Goal: Information Seeking & Learning: Learn about a topic

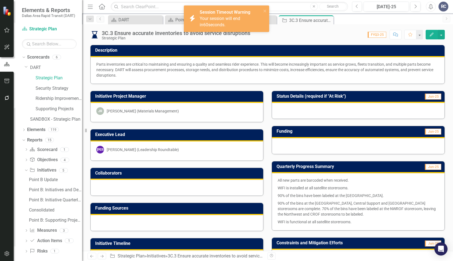
scroll to position [122, 0]
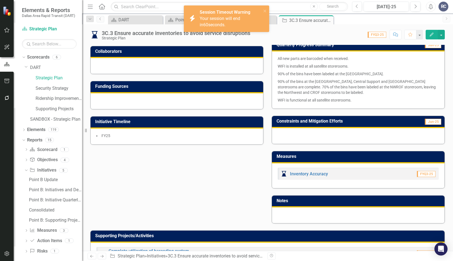
click at [205, 210] on div "Initiative Project Manager JR [PERSON_NAME] (Materials Management) Executive Le…" at bounding box center [267, 93] width 363 height 262
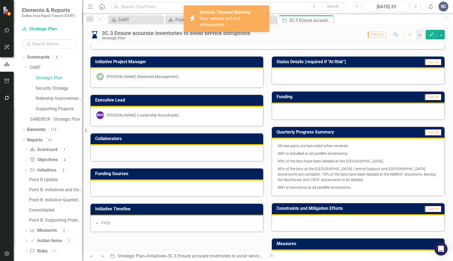
scroll to position [0, 0]
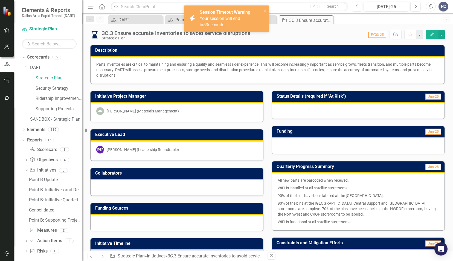
click at [262, 12] on div "icon.bolt Session Timeout Warning Your session will end in 53 seconds." at bounding box center [224, 19] width 77 height 22
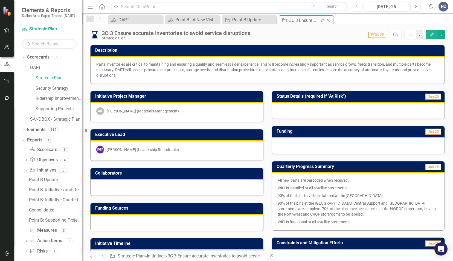
click at [328, 21] on icon "Close" at bounding box center [328, 20] width 5 height 4
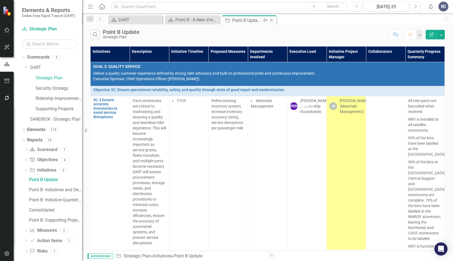
click at [272, 20] on icon "Close" at bounding box center [271, 20] width 5 height 4
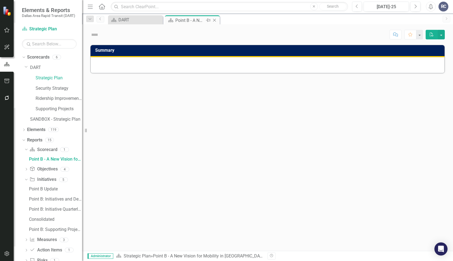
click at [214, 19] on icon at bounding box center [214, 20] width 3 height 3
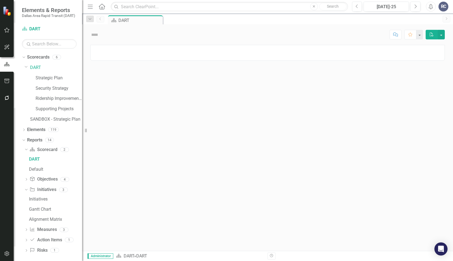
click at [212, 163] on div at bounding box center [267, 148] width 371 height 206
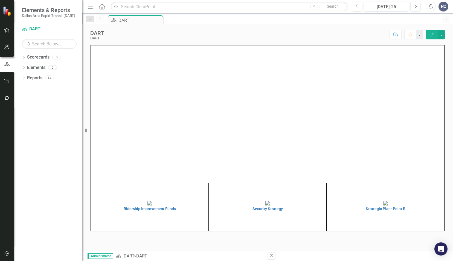
click at [178, 40] on div "DART DART Score: N/A [DATE]-25 Completed Comment Favorite Edit Report" at bounding box center [267, 32] width 371 height 16
click at [181, 40] on div "DART DART Score: N/A [DATE]-25 Completed Comment Favorite Edit Report" at bounding box center [267, 32] width 371 height 16
click at [102, 5] on icon "Home" at bounding box center [101, 7] width 7 height 6
click at [173, 22] on div "Scorecard DART Pin" at bounding box center [273, 19] width 333 height 9
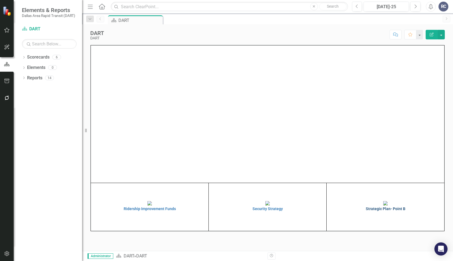
click at [388, 205] on img at bounding box center [385, 203] width 4 height 4
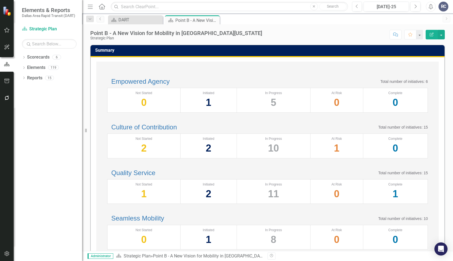
click at [202, 66] on div "Empowered Agency Total number of initiatives: 6 Not Started 0 Initiated 1 In Pr…" at bounding box center [267, 210] width 343 height 296
click at [265, 37] on div "Score: N/A Jul-25 Completed Comment Favorite Edit Report" at bounding box center [355, 34] width 180 height 9
click at [195, 67] on div "Empowered Agency Total number of initiatives: 6 Not Started 0 Initiated 1 In Pr…" at bounding box center [267, 210] width 343 height 296
click at [160, 85] on link "Empowered Agency" at bounding box center [140, 81] width 58 height 7
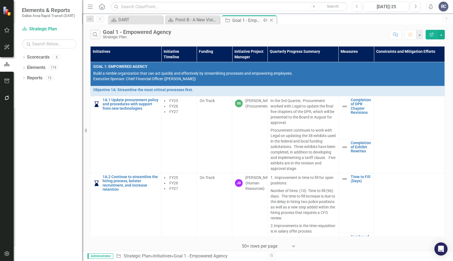
click at [273, 19] on icon at bounding box center [271, 20] width 3 height 3
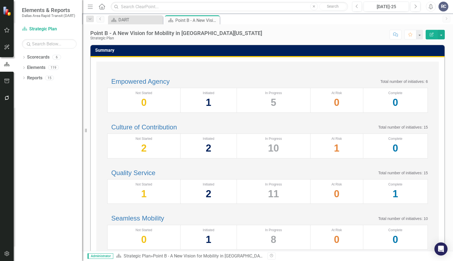
click at [287, 68] on div "Empowered Agency Total number of initiatives: 6 Not Started 0 Initiated 1 In Pr…" at bounding box center [267, 210] width 343 height 296
click at [220, 75] on div "Empowered Agency Total number of initiatives: 6 Not Started 0 Initiated 1 In Pr…" at bounding box center [268, 96] width 332 height 46
click at [214, 21] on icon "Close" at bounding box center [214, 20] width 5 height 4
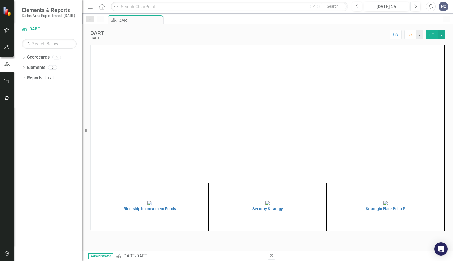
click at [214, 22] on div "Scorecard DART Pin" at bounding box center [273, 19] width 333 height 9
click at [383, 205] on img at bounding box center [385, 203] width 4 height 4
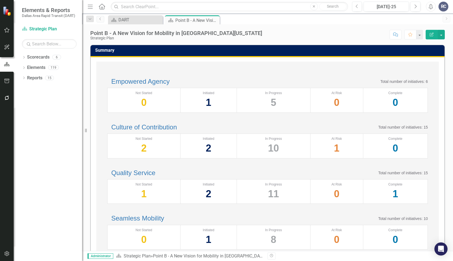
click at [143, 73] on div "Empowered Agency Total number of initiatives: 6 Not Started 0 Initiated 1 In Pr…" at bounding box center [268, 96] width 332 height 46
click at [136, 73] on div "Empowered Agency Total number of initiatives: 6 Not Started 0 Initiated 1 In Pr…" at bounding box center [268, 96] width 332 height 46
click at [135, 74] on div "Empowered Agency Total number of initiatives: 6 Not Started 0 Initiated 1 In Pr…" at bounding box center [268, 96] width 332 height 46
click at [137, 72] on div "Empowered Agency Total number of initiatives: 6 Not Started 0 Initiated 1 In Pr…" at bounding box center [267, 210] width 343 height 296
click at [138, 71] on div "Empowered Agency Total number of initiatives: 6 Not Started 0 Initiated 1 In Pr…" at bounding box center [267, 210] width 343 height 296
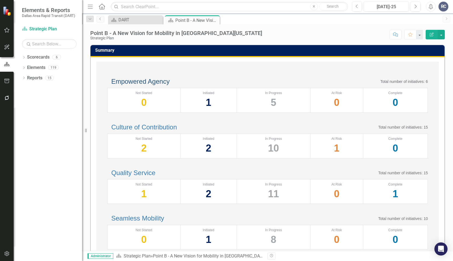
click at [166, 85] on link "Empowered Agency" at bounding box center [140, 81] width 58 height 7
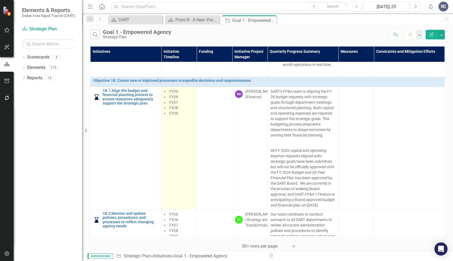
scroll to position [766, 0]
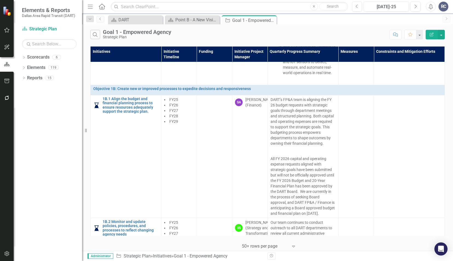
click at [191, 33] on div "Search Goal 1 - Empowered Agency Strategic Plan" at bounding box center [238, 34] width 297 height 9
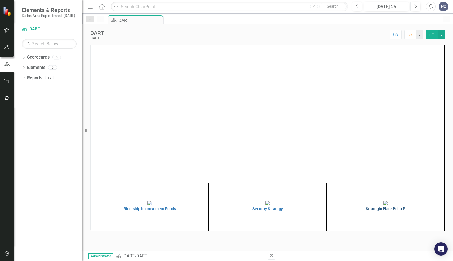
click at [388, 205] on img at bounding box center [385, 203] width 4 height 4
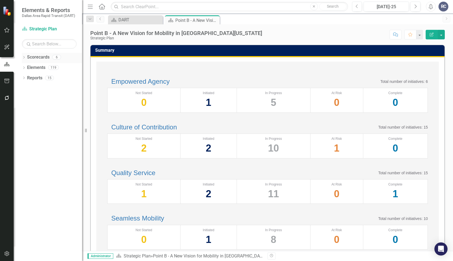
click at [25, 57] on icon "Dropdown" at bounding box center [24, 57] width 4 height 3
click at [28, 68] on icon "Dropdown" at bounding box center [27, 67] width 4 height 3
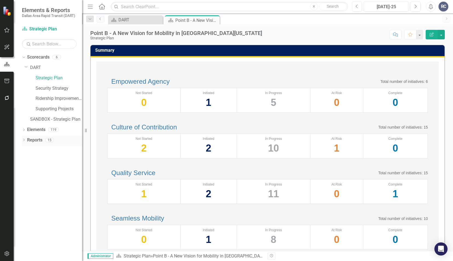
click at [24, 141] on icon at bounding box center [23, 140] width 1 height 2
click at [27, 190] on icon "Dropdown" at bounding box center [26, 190] width 4 height 3
click at [25, 180] on icon "Dropdown" at bounding box center [25, 181] width 3 height 4
click at [28, 170] on icon "Dropdown" at bounding box center [26, 170] width 4 height 3
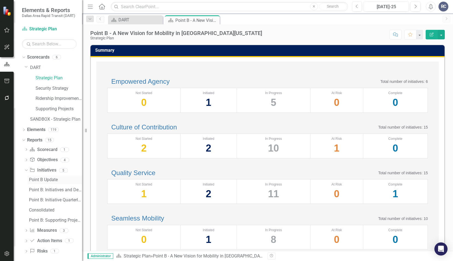
click at [42, 179] on div "Point B Update" at bounding box center [55, 179] width 53 height 5
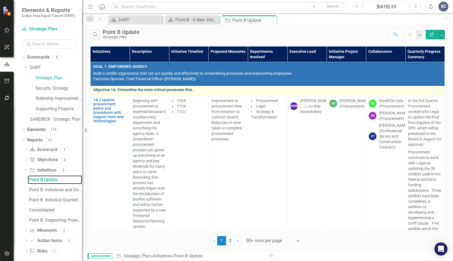
scroll to position [27, 0]
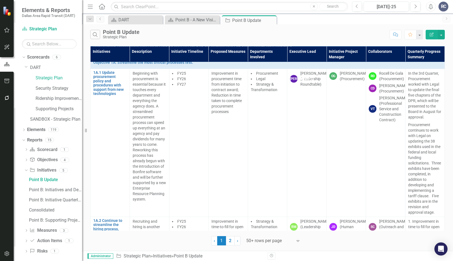
click at [148, 36] on div "Search Point B Update Strategic Plan" at bounding box center [238, 34] width 297 height 9
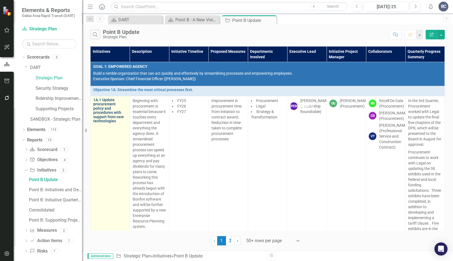
click at [113, 112] on link "1A.1 Update procurement policy and procedures with support from new technologies" at bounding box center [110, 110] width 34 height 25
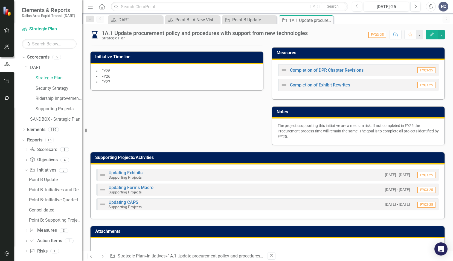
scroll to position [208, 0]
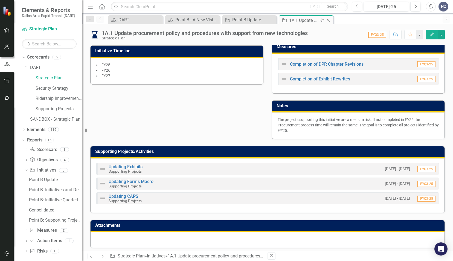
click at [329, 20] on icon "Close" at bounding box center [328, 20] width 5 height 4
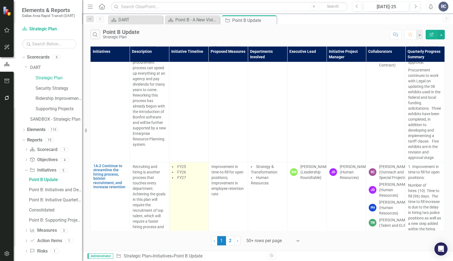
scroll to position [164, 0]
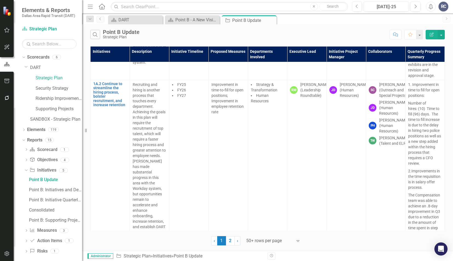
click at [254, 241] on div at bounding box center [269, 240] width 47 height 7
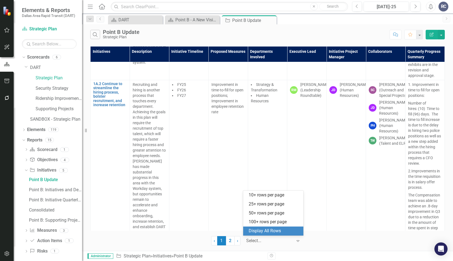
click at [261, 230] on div "Display All Rows" at bounding box center [274, 231] width 51 height 6
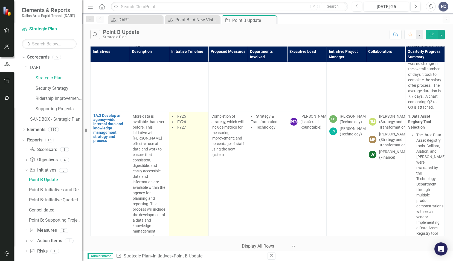
scroll to position [356, 0]
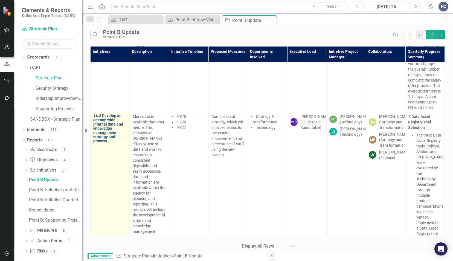
click at [102, 143] on link "1A.3 Develop an agency-wide internal data and knowledge management strategy and…" at bounding box center [110, 129] width 34 height 30
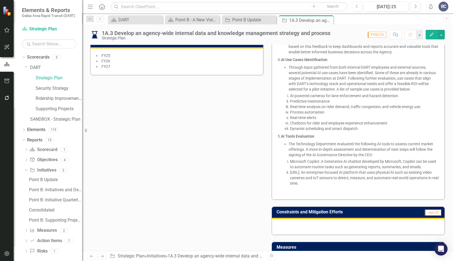
scroll to position [117, 0]
